Goal: Task Accomplishment & Management: Manage account settings

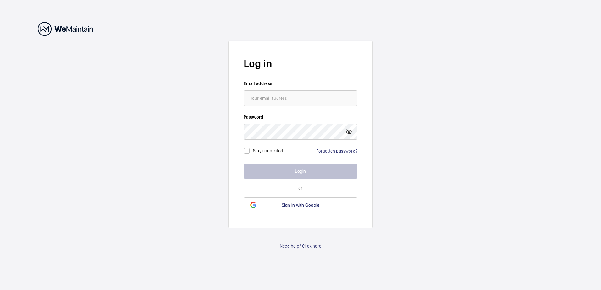
click at [324, 151] on link "Forgotten password?" at bounding box center [336, 151] width 41 height 5
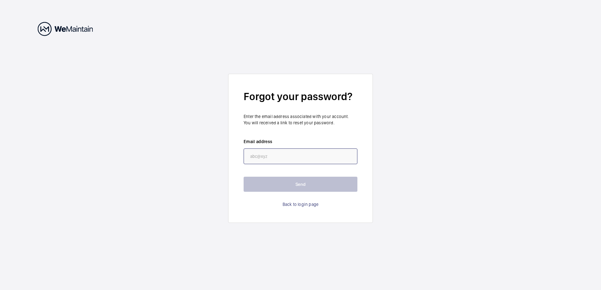
click at [296, 161] on input "email" at bounding box center [301, 157] width 114 height 16
type input "[PERSON_NAME][EMAIL_ADDRESS][PERSON_NAME][DOMAIN_NAME]"
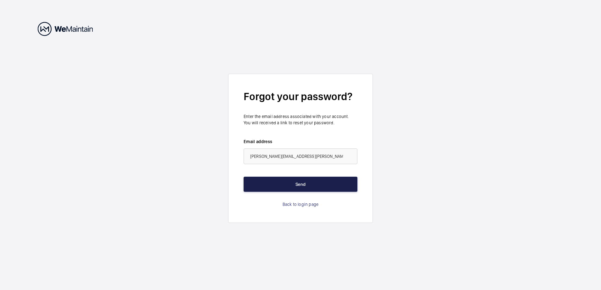
click at [302, 190] on button "Send" at bounding box center [301, 184] width 114 height 15
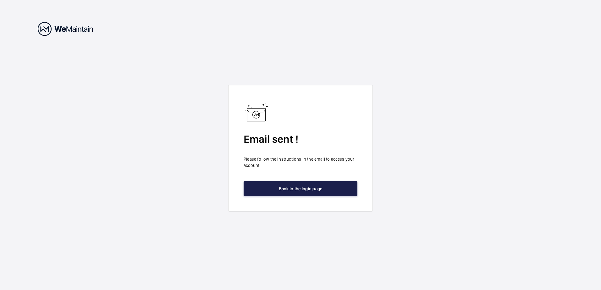
click at [302, 190] on button "Back to the login page" at bounding box center [301, 188] width 114 height 15
